Goal: Task Accomplishment & Management: Use online tool/utility

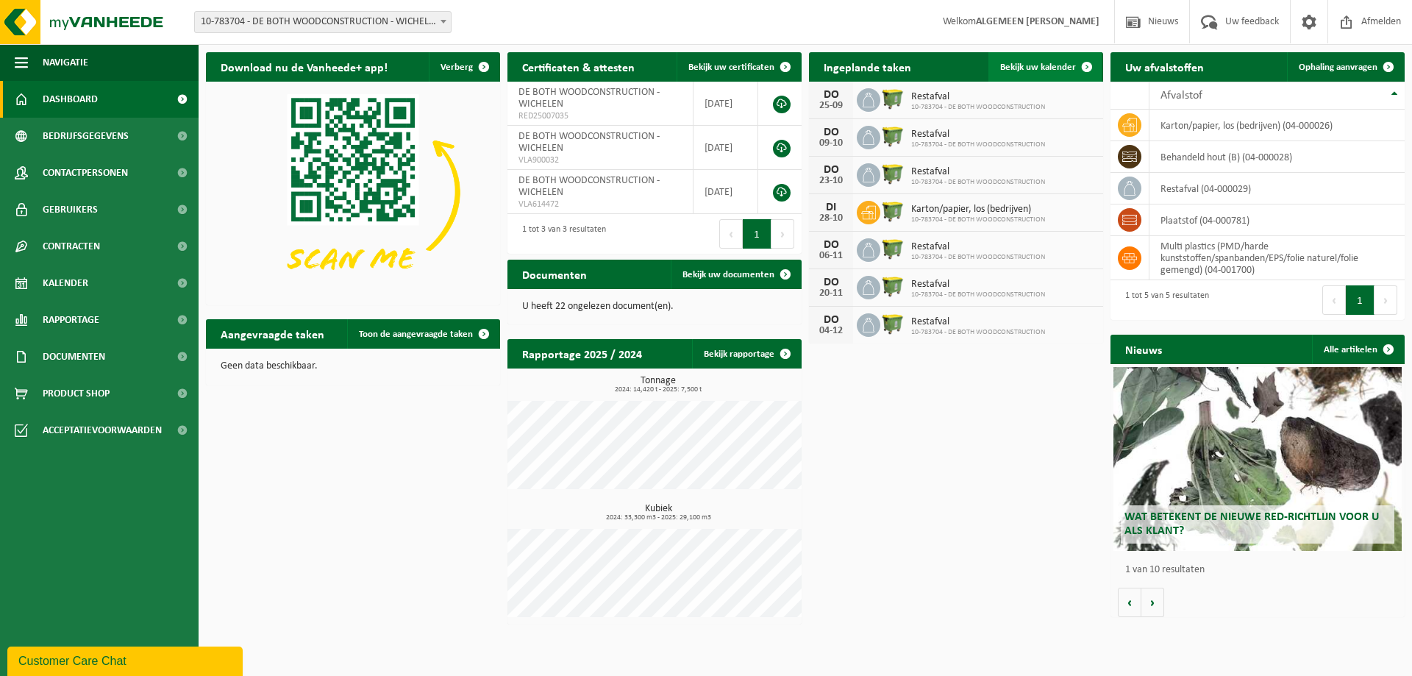
click at [1055, 65] on span "Bekijk uw kalender" at bounding box center [1038, 67] width 76 height 10
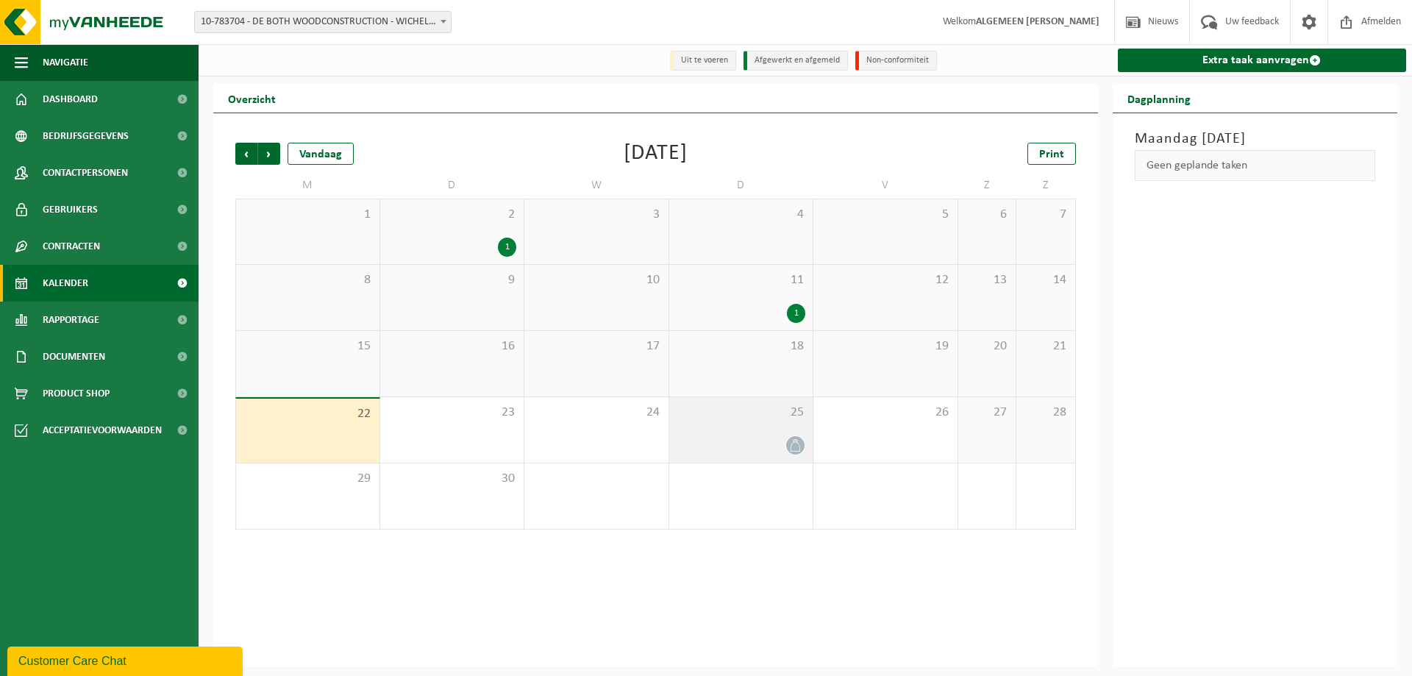
click at [795, 447] on icon at bounding box center [795, 445] width 12 height 12
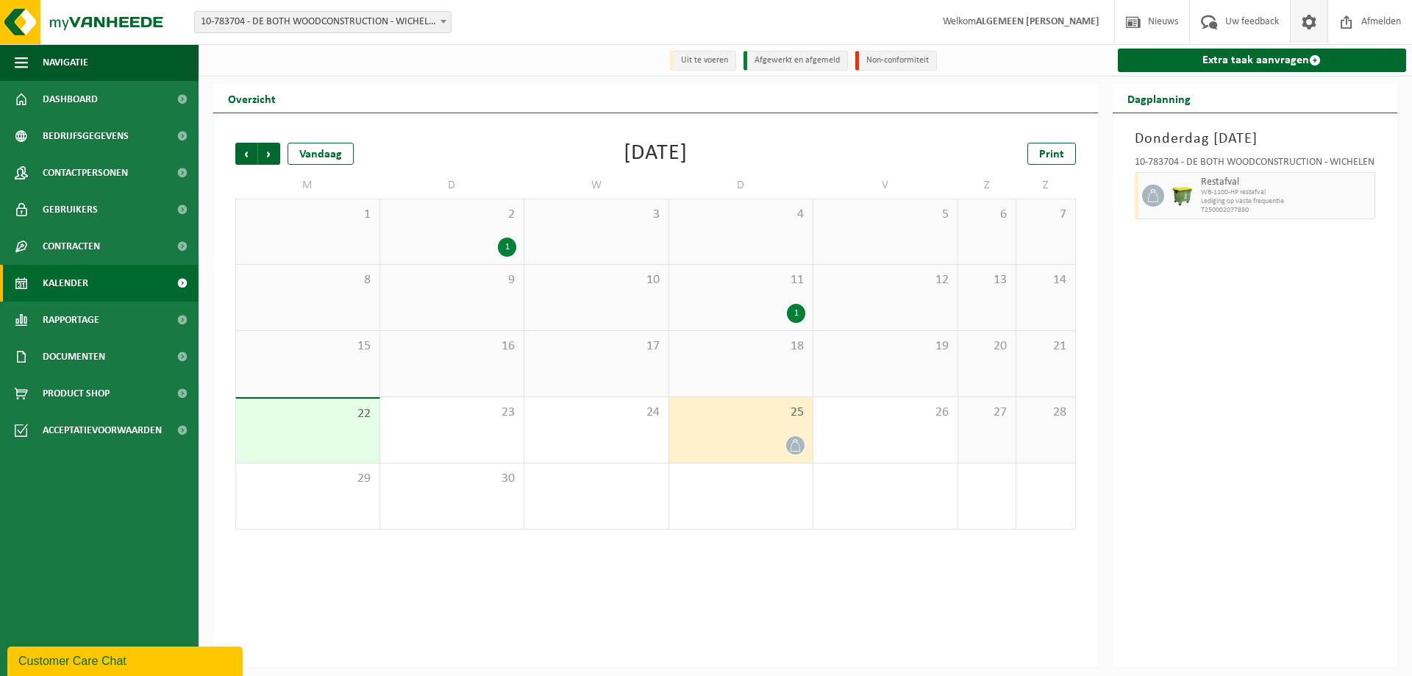
click at [1308, 21] on span at bounding box center [1309, 21] width 22 height 43
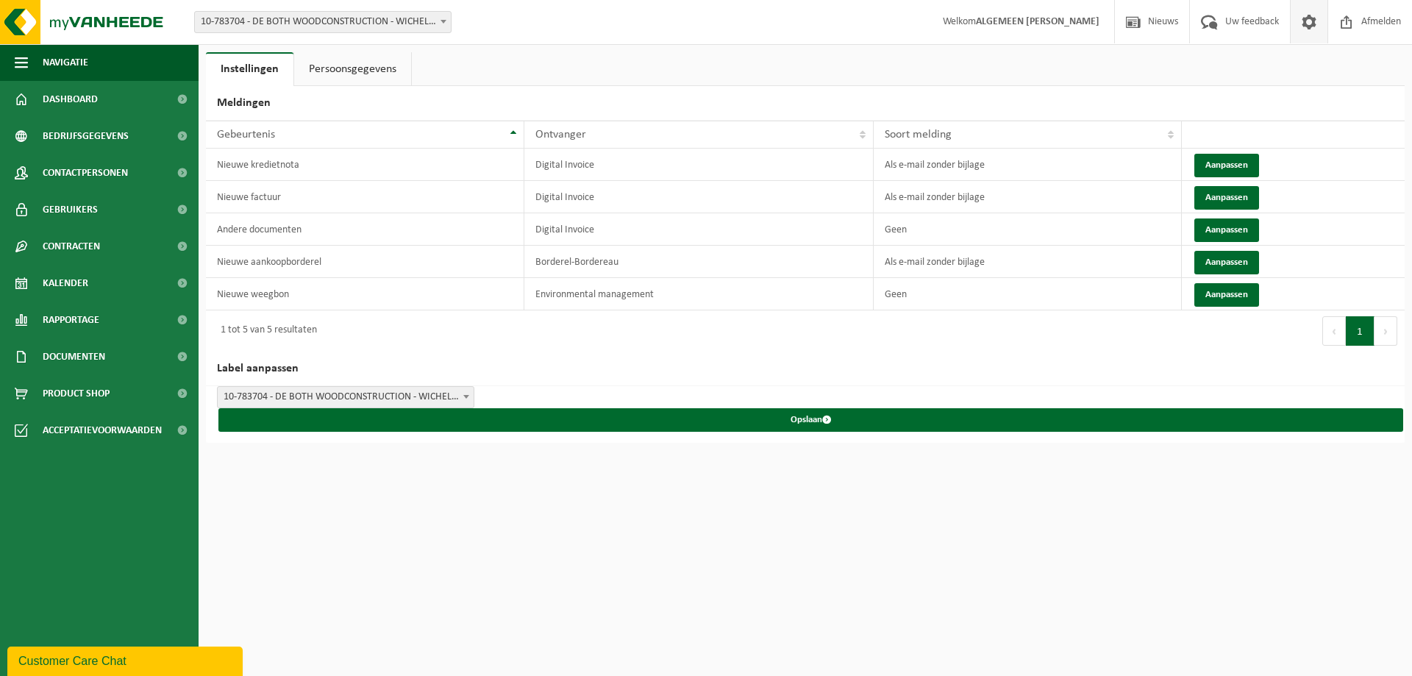
click at [354, 70] on link "Persoonsgegevens" at bounding box center [352, 69] width 117 height 34
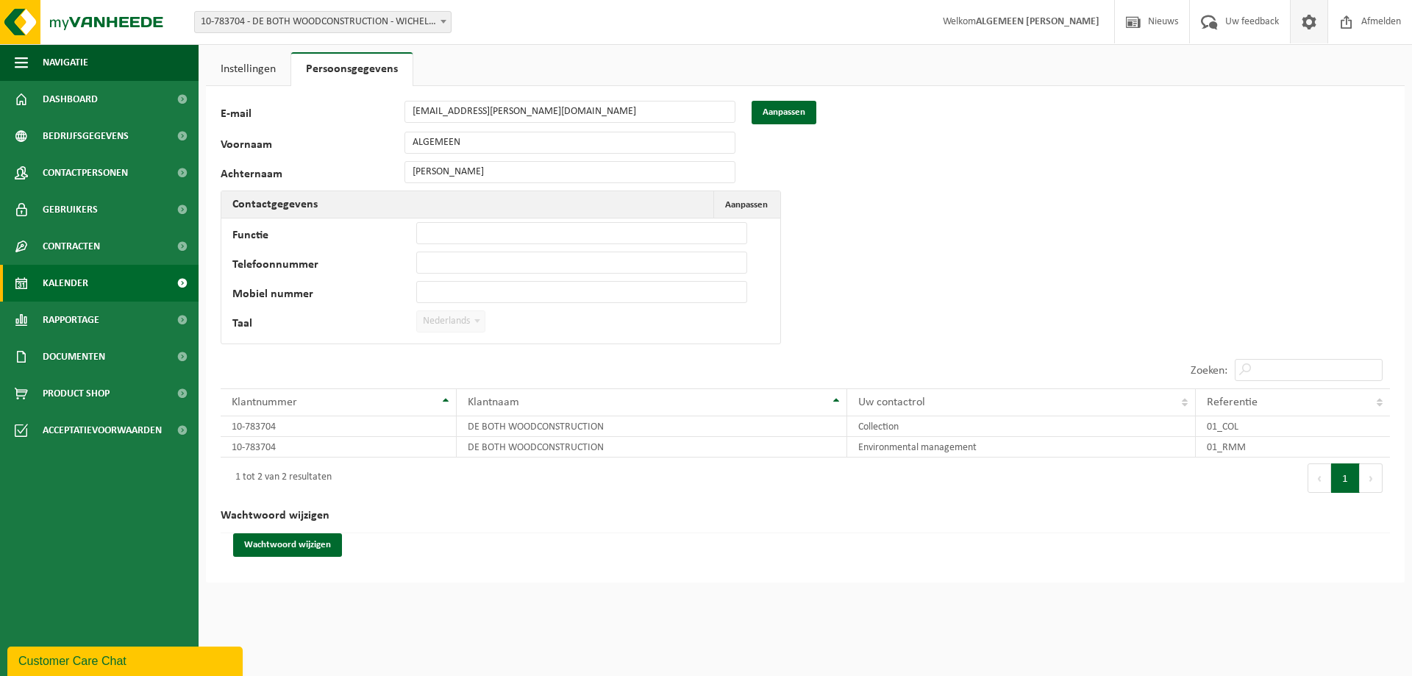
click at [92, 280] on link "Kalender" at bounding box center [99, 283] width 199 height 37
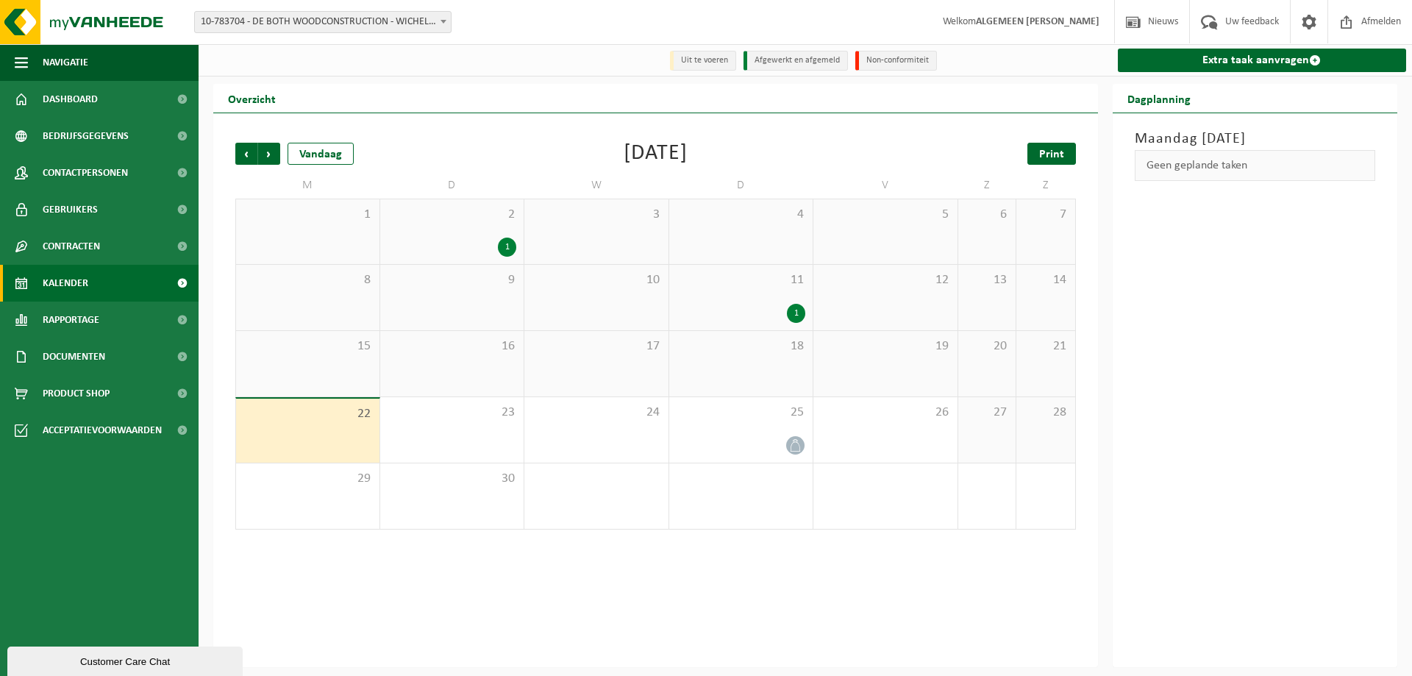
click at [1049, 149] on span "Print" at bounding box center [1051, 155] width 25 height 12
click at [268, 152] on span "Volgende" at bounding box center [269, 154] width 22 height 22
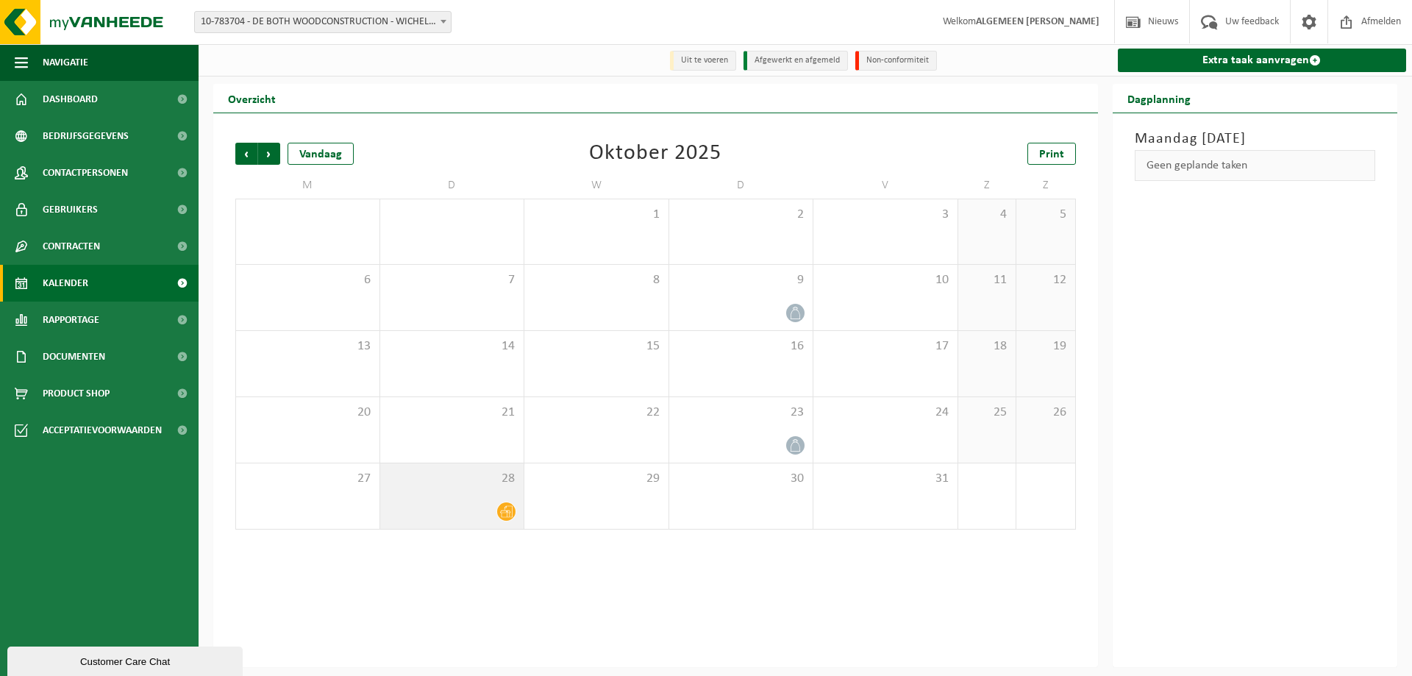
click at [505, 515] on icon at bounding box center [506, 511] width 12 height 12
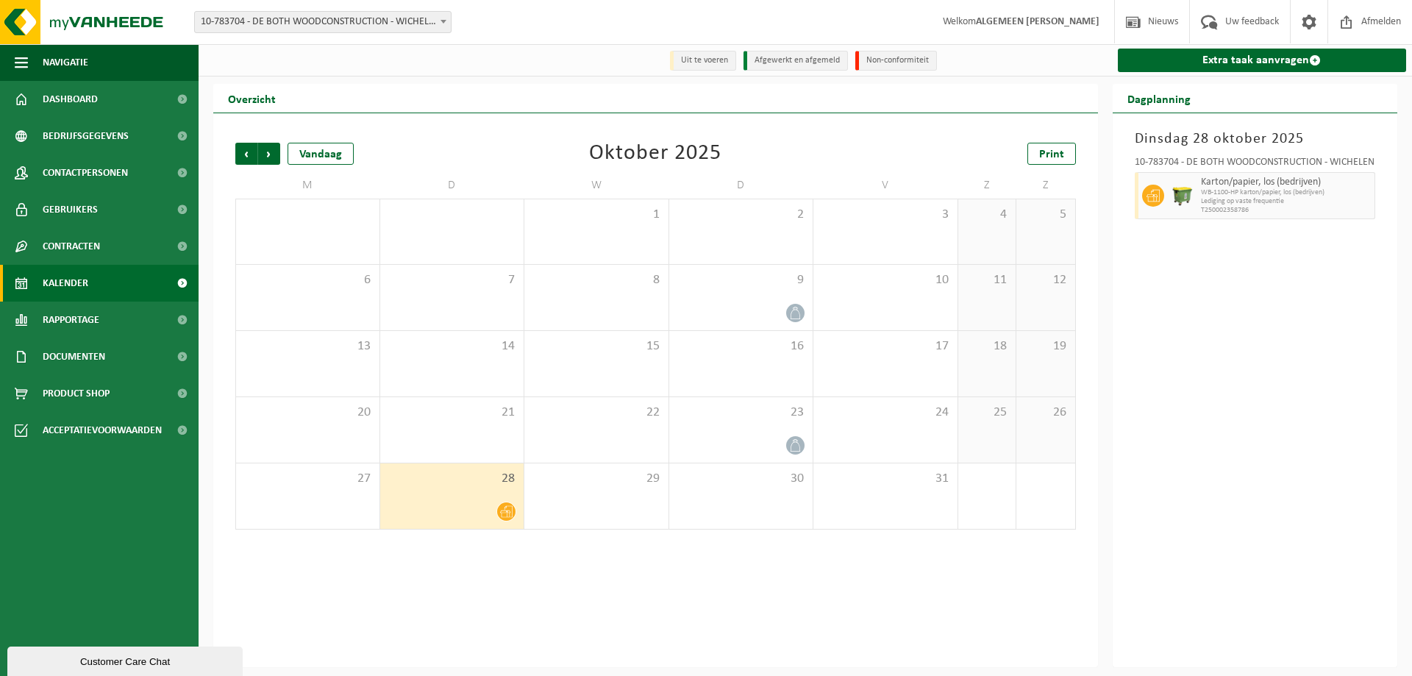
click at [508, 517] on icon at bounding box center [506, 511] width 12 height 12
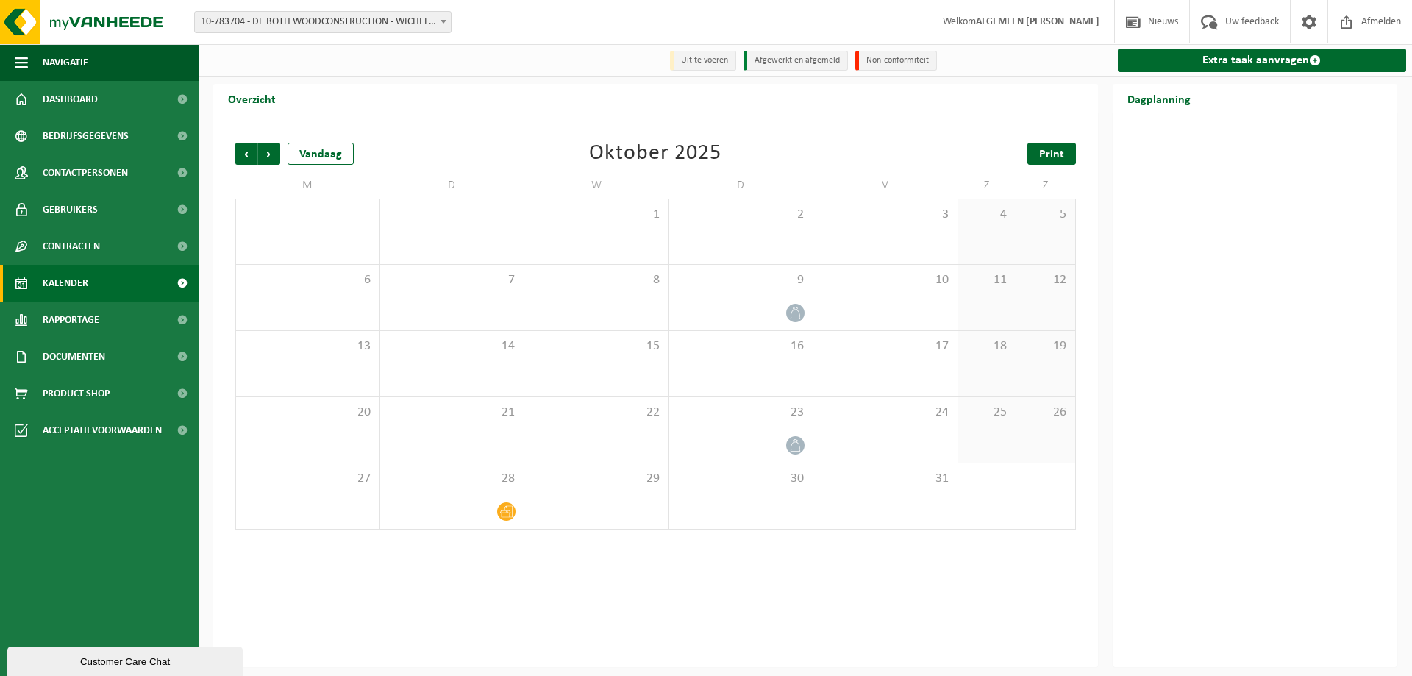
click at [1046, 152] on span "Print" at bounding box center [1051, 155] width 25 height 12
click at [262, 154] on span "Volgende" at bounding box center [269, 154] width 22 height 22
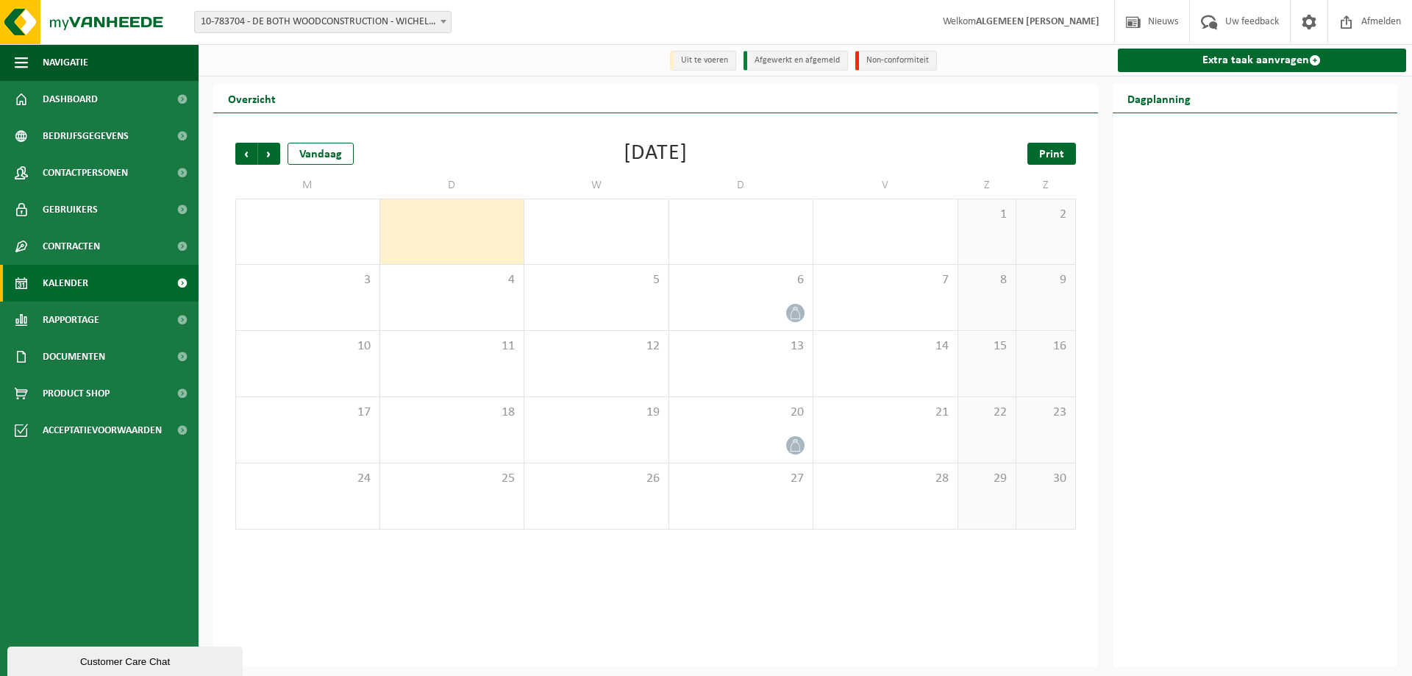
click at [1050, 157] on span "Print" at bounding box center [1051, 155] width 25 height 12
click at [272, 152] on span "Volgende" at bounding box center [269, 154] width 22 height 22
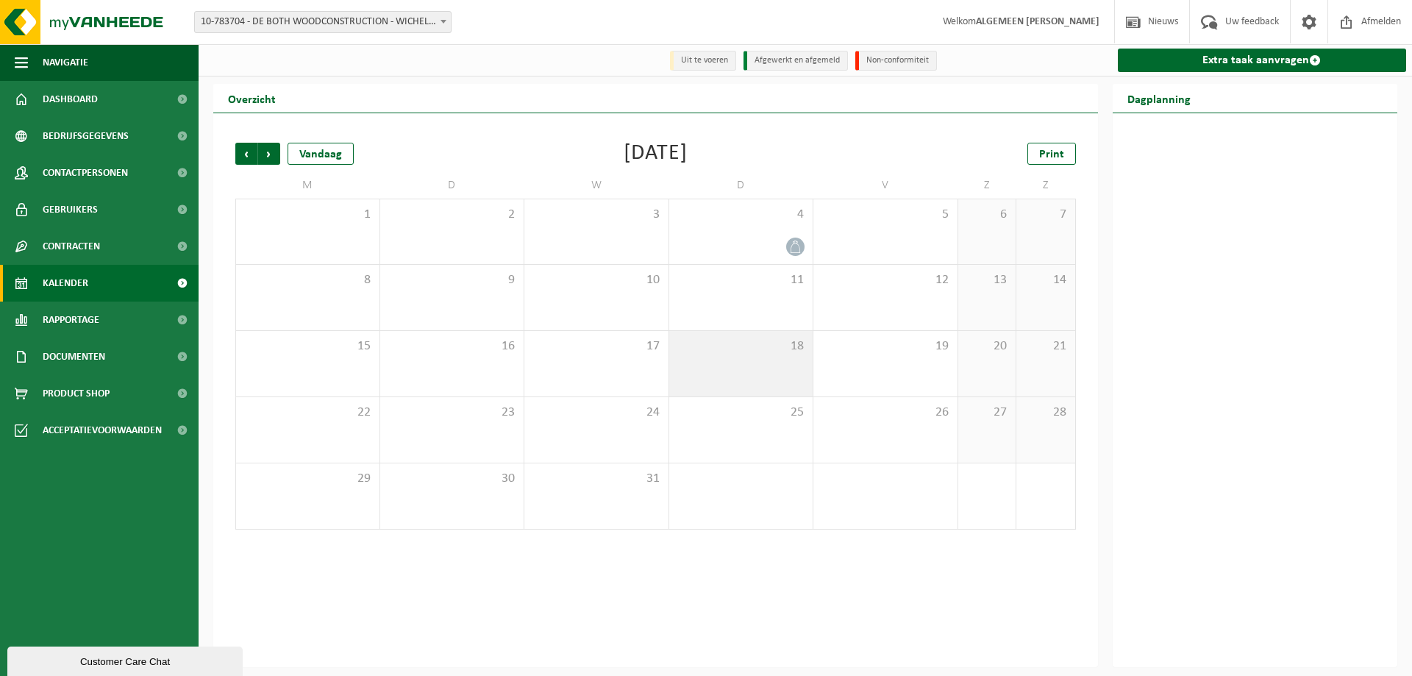
click at [784, 372] on div "18" at bounding box center [741, 363] width 144 height 65
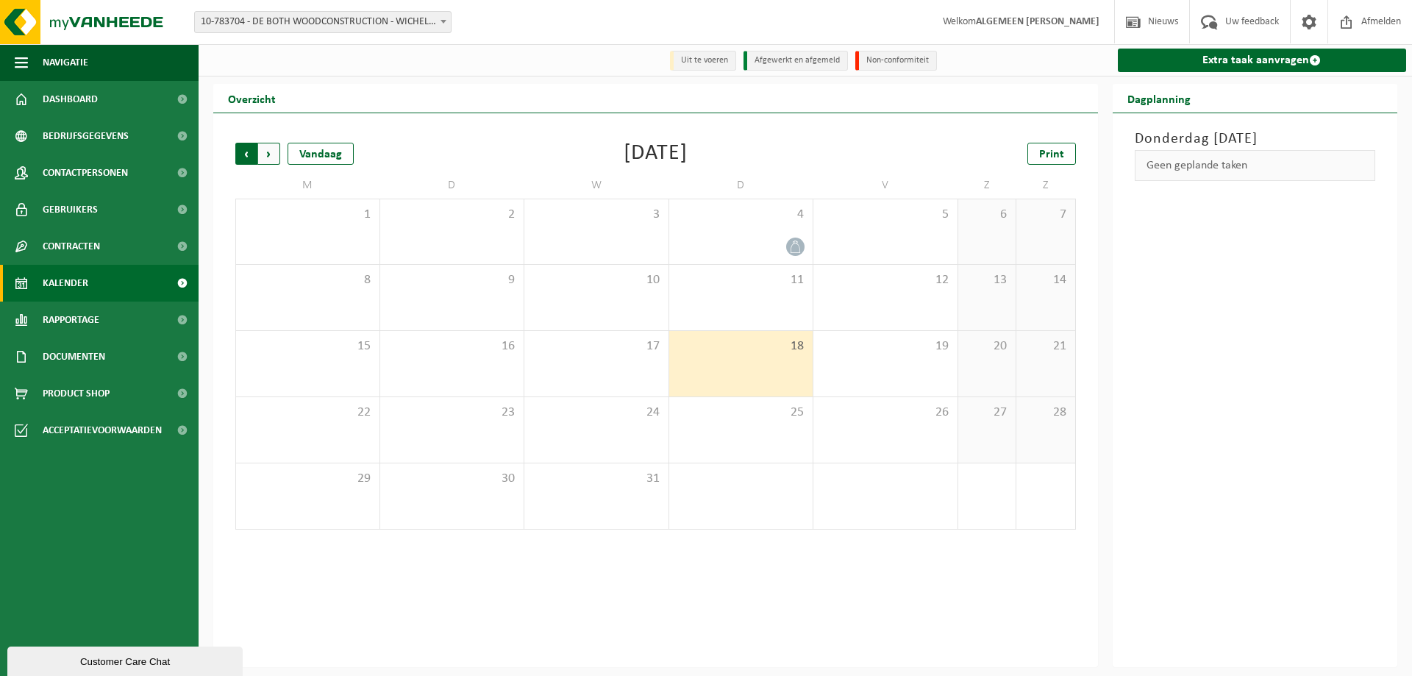
click at [275, 149] on span "Volgende" at bounding box center [269, 154] width 22 height 22
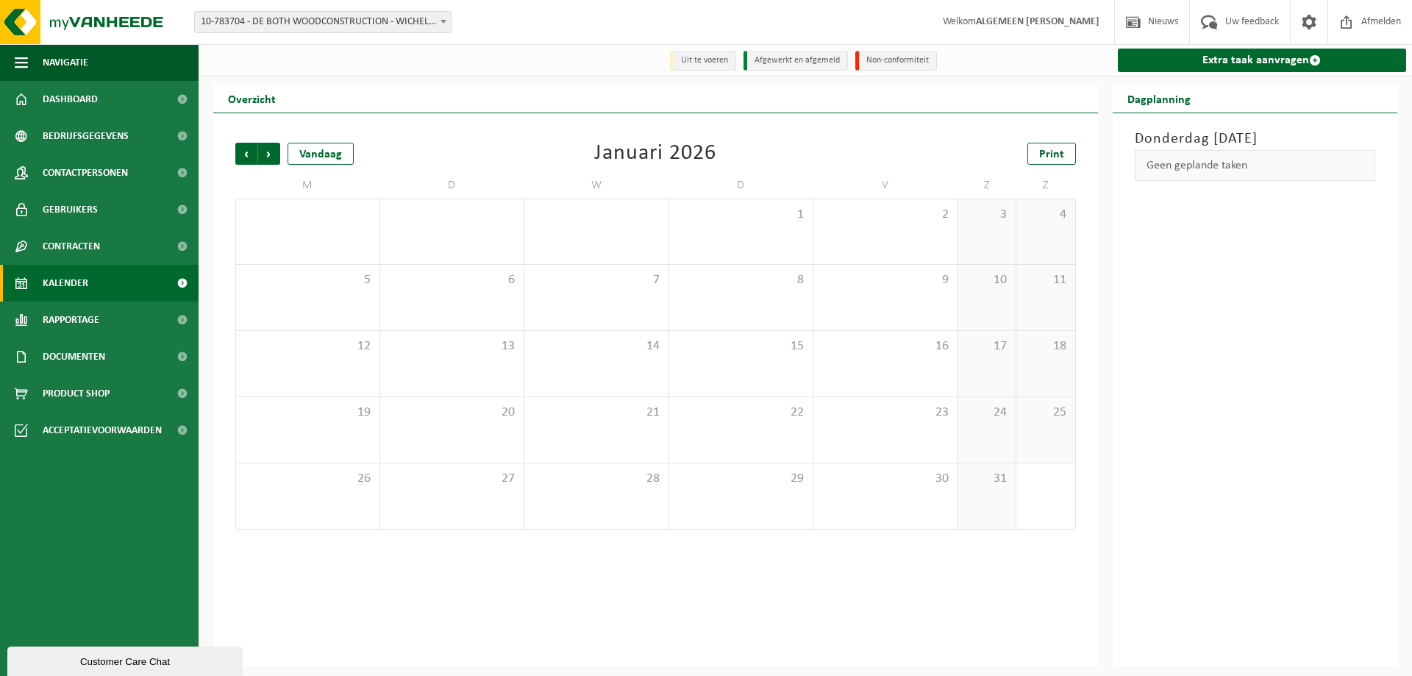
click at [275, 149] on span "Volgende" at bounding box center [269, 154] width 22 height 22
click at [245, 146] on span "Vorige" at bounding box center [246, 154] width 22 height 22
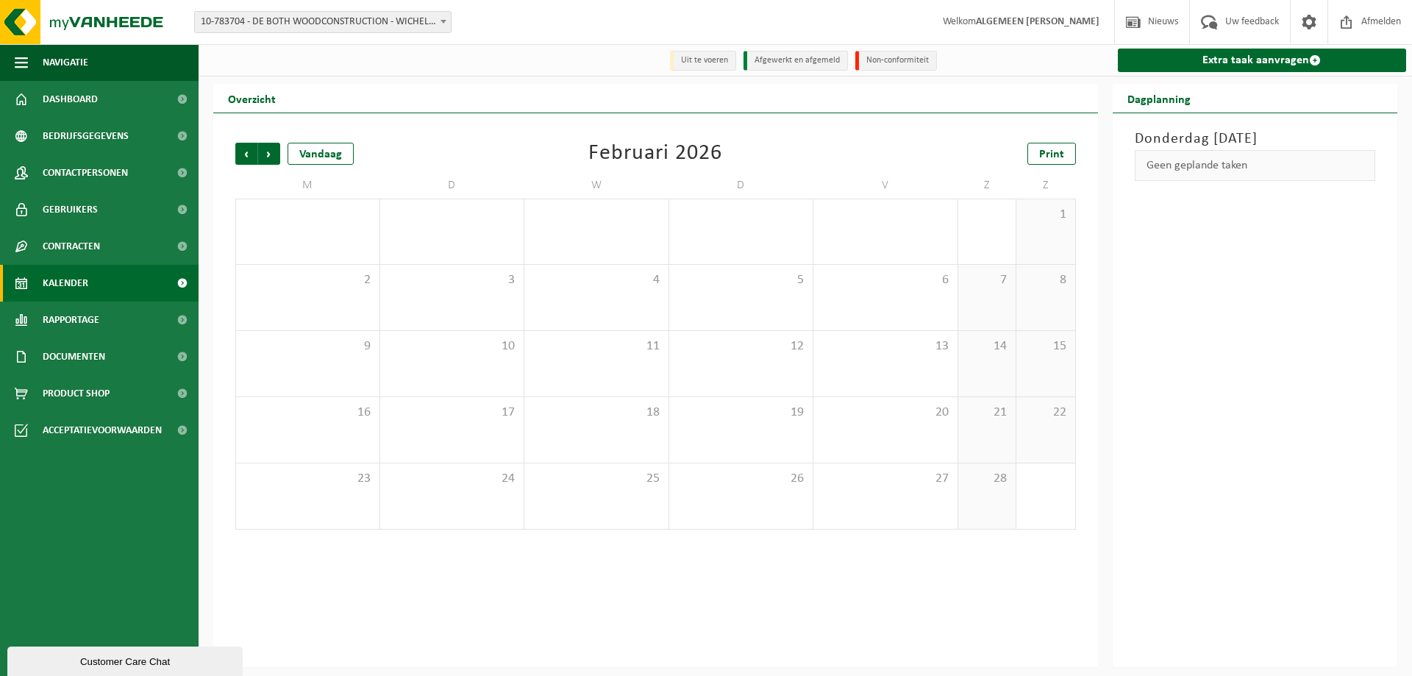
click at [245, 146] on span "Vorige" at bounding box center [246, 154] width 22 height 22
